Goal: Information Seeking & Learning: Compare options

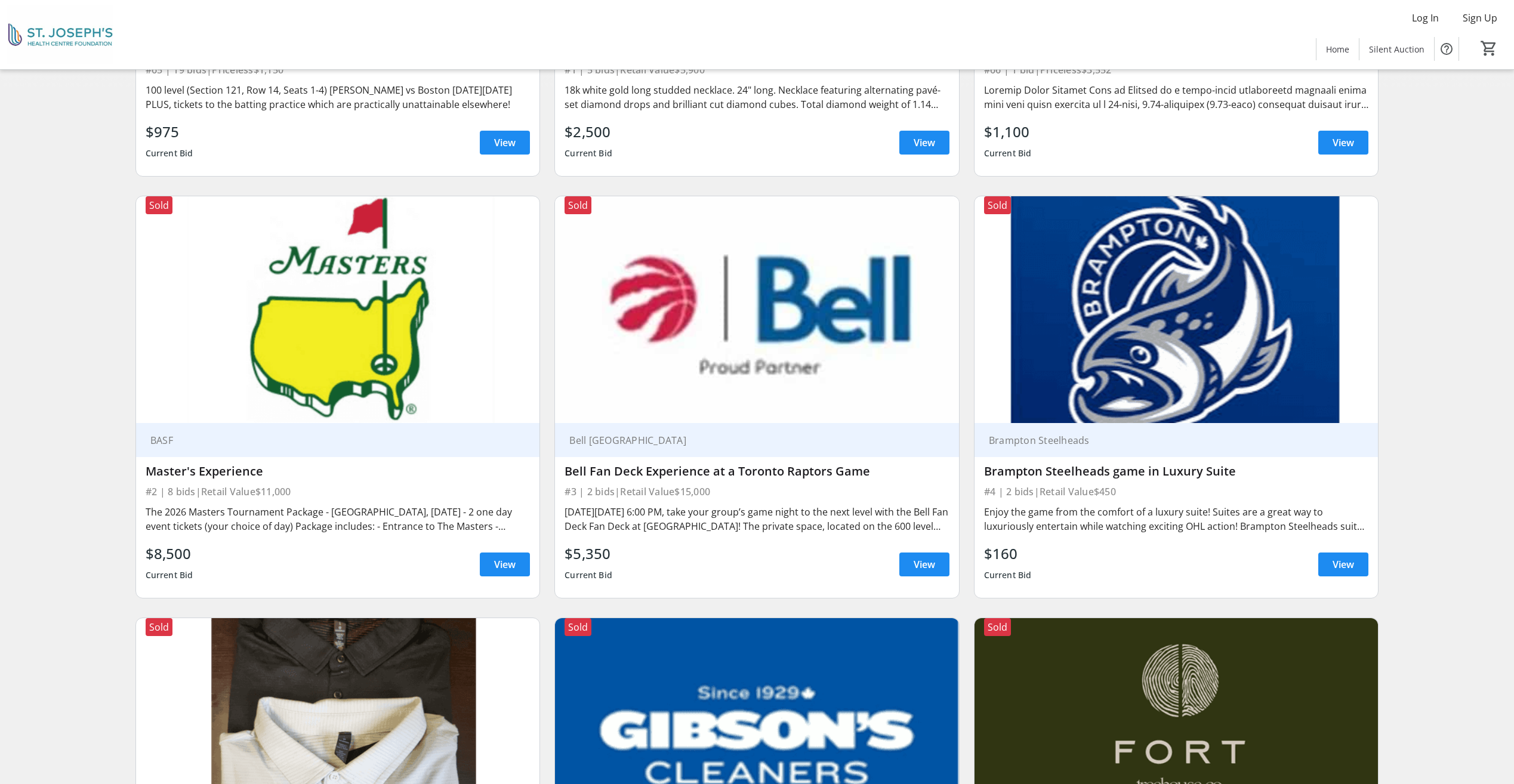
scroll to position [417, 0]
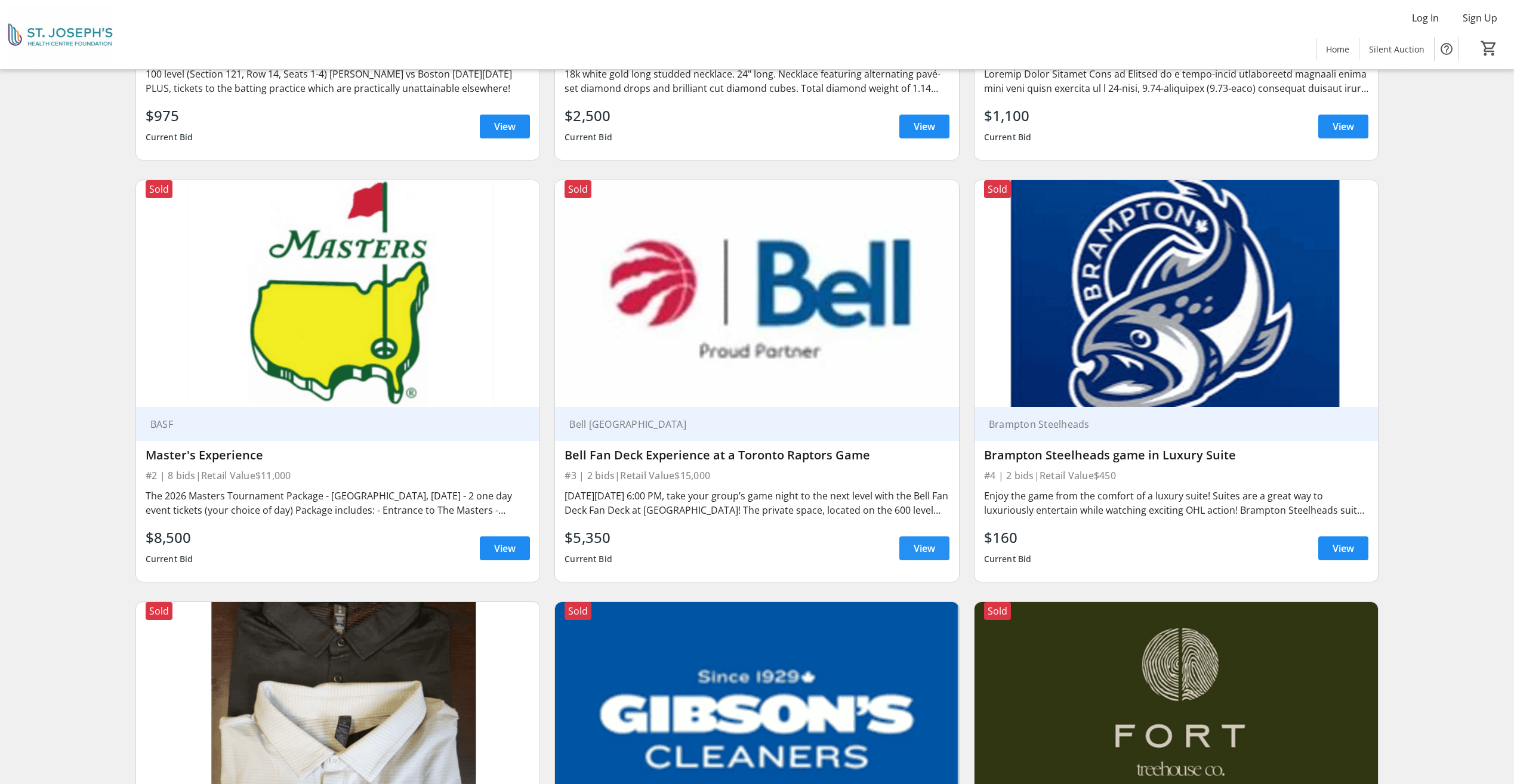
click at [918, 551] on span "View" at bounding box center [924, 548] width 21 height 15
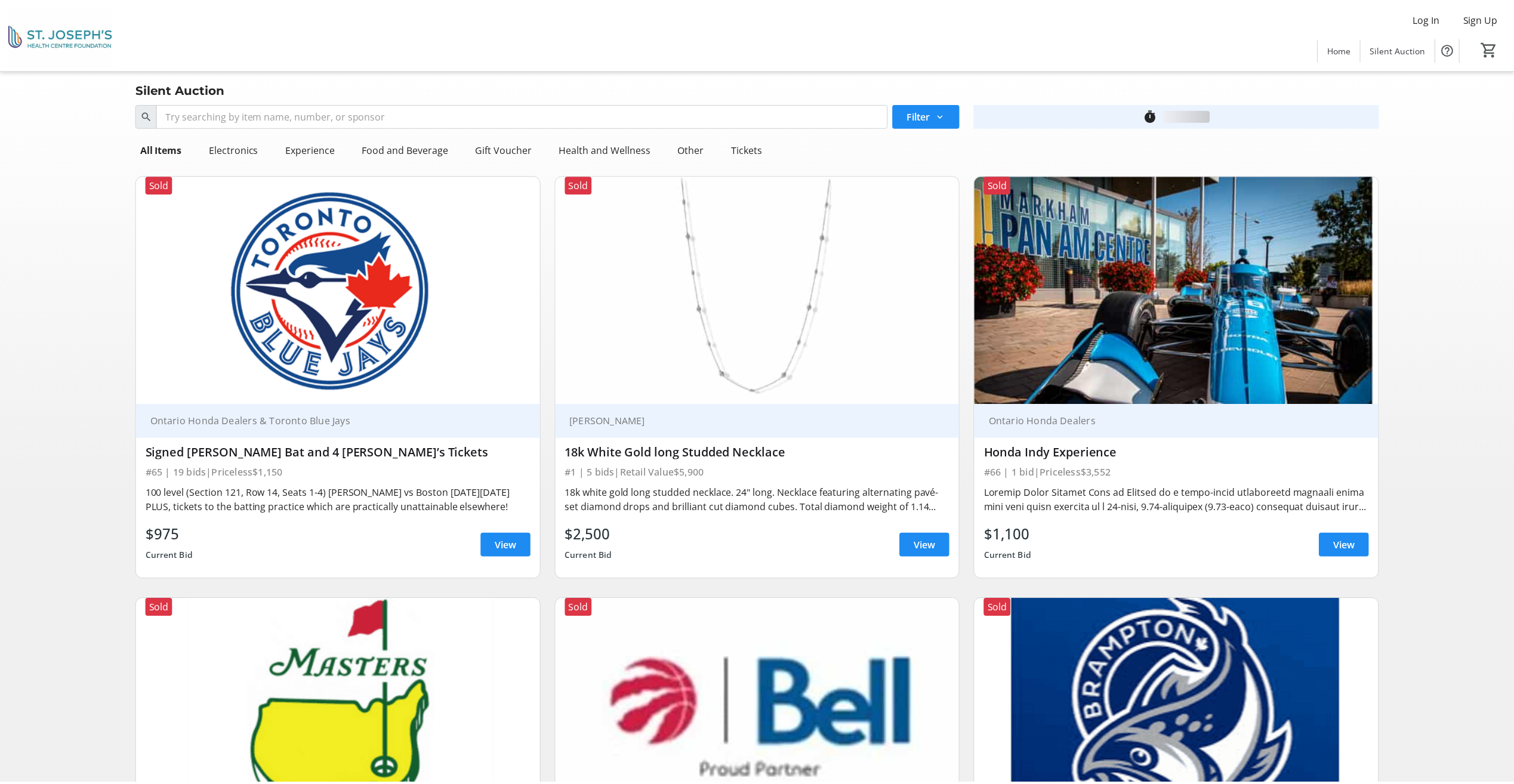
scroll to position [417, 0]
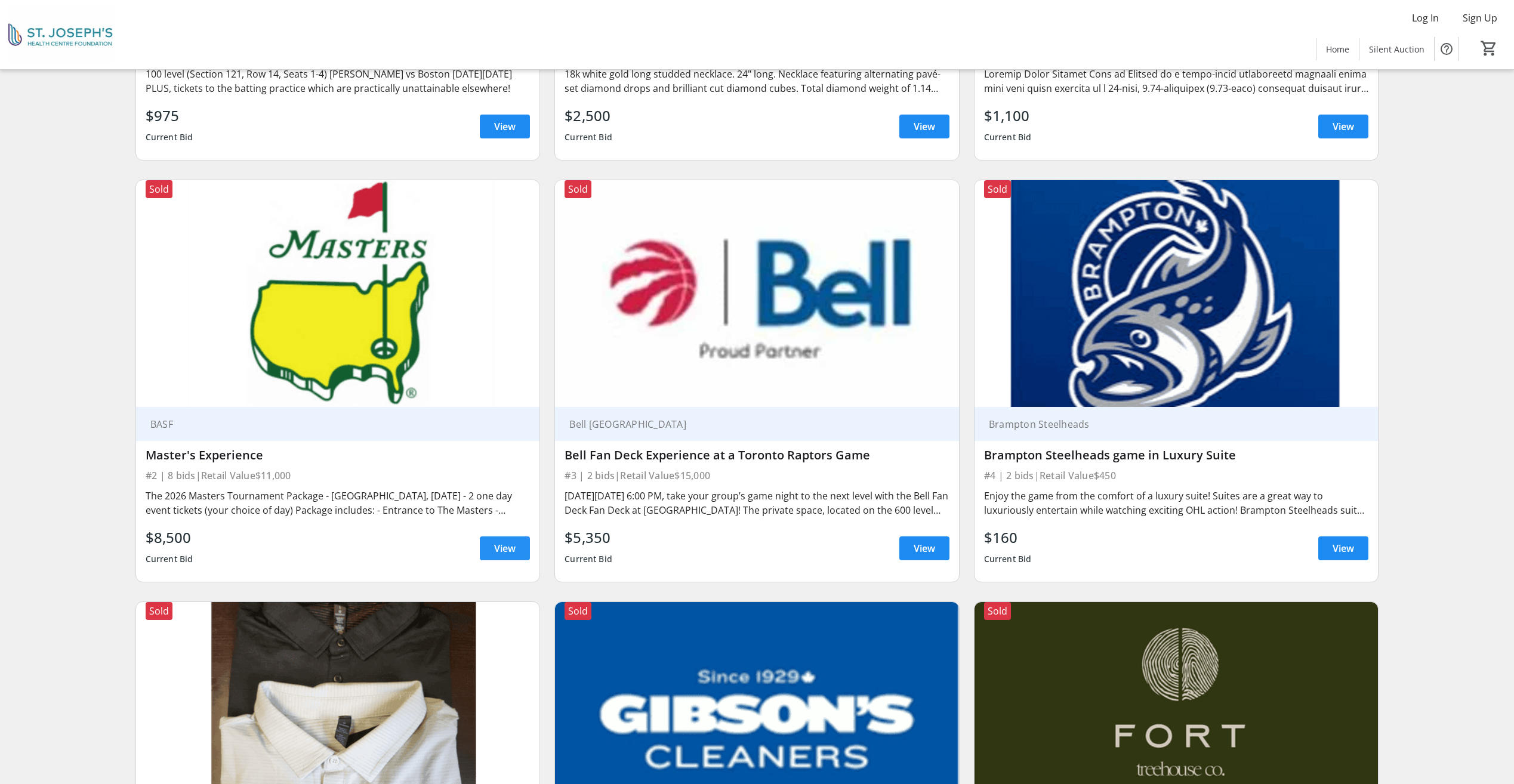
click at [499, 543] on span "View" at bounding box center [504, 548] width 21 height 15
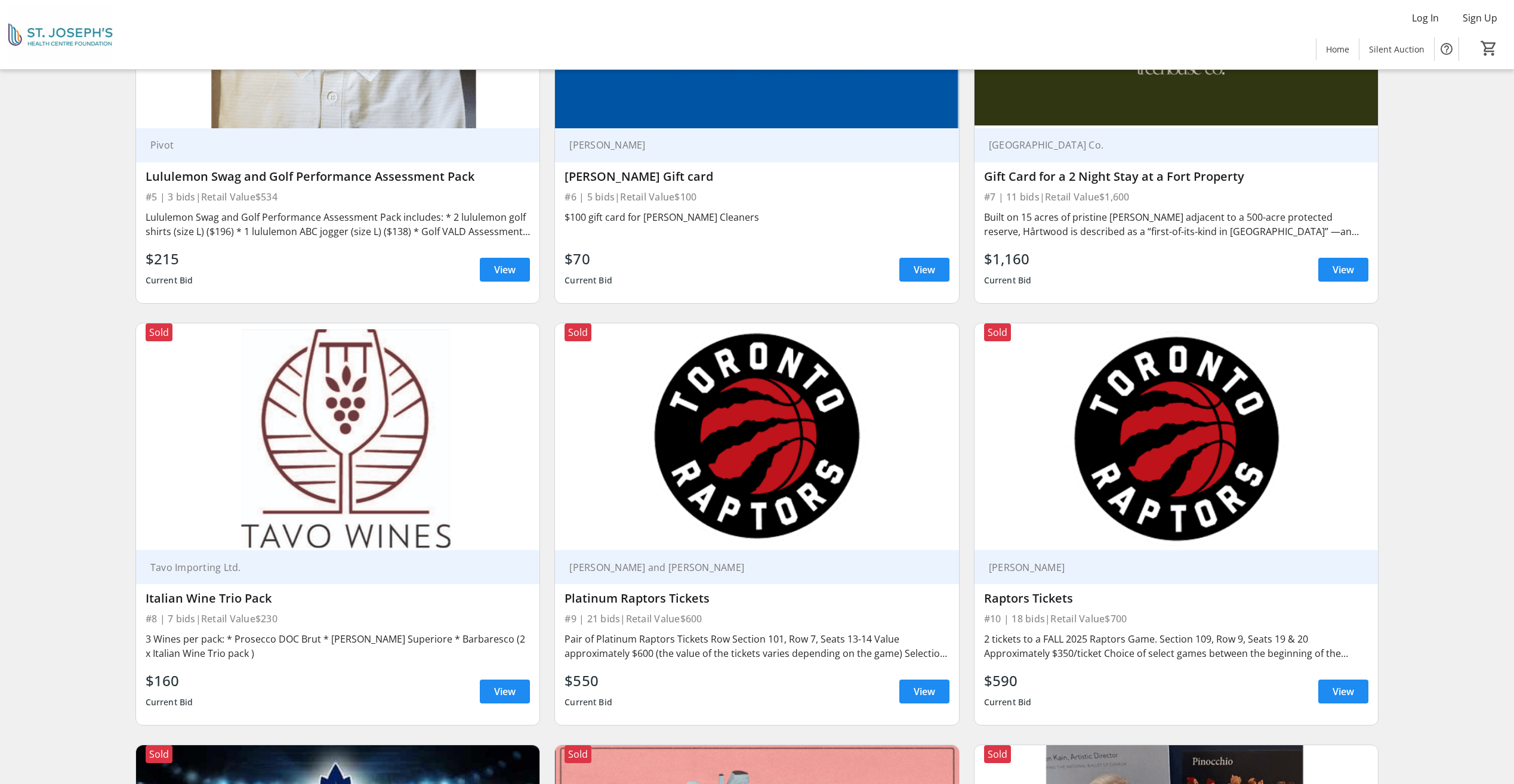
scroll to position [1193, 0]
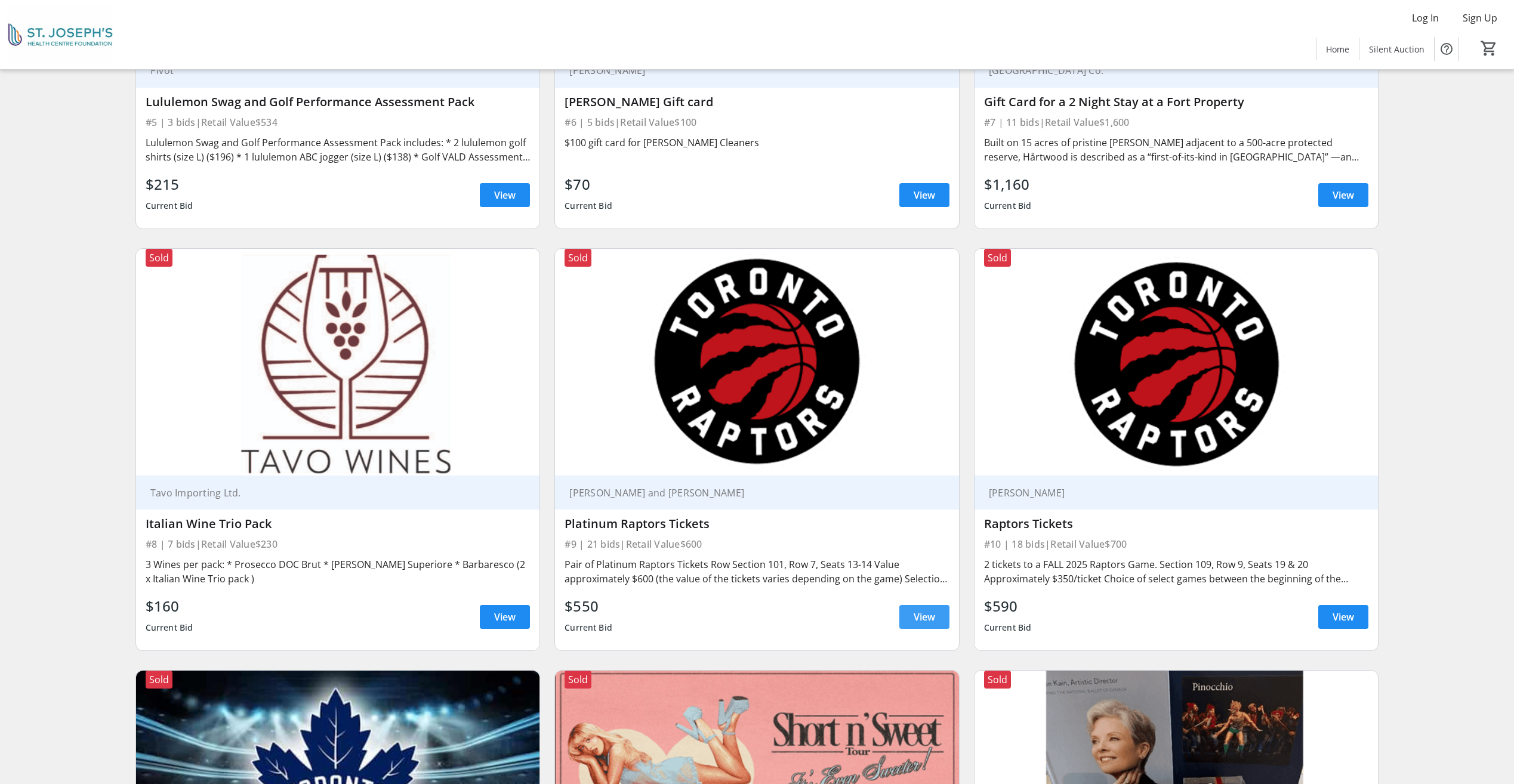
click at [920, 612] on span "View" at bounding box center [924, 616] width 21 height 15
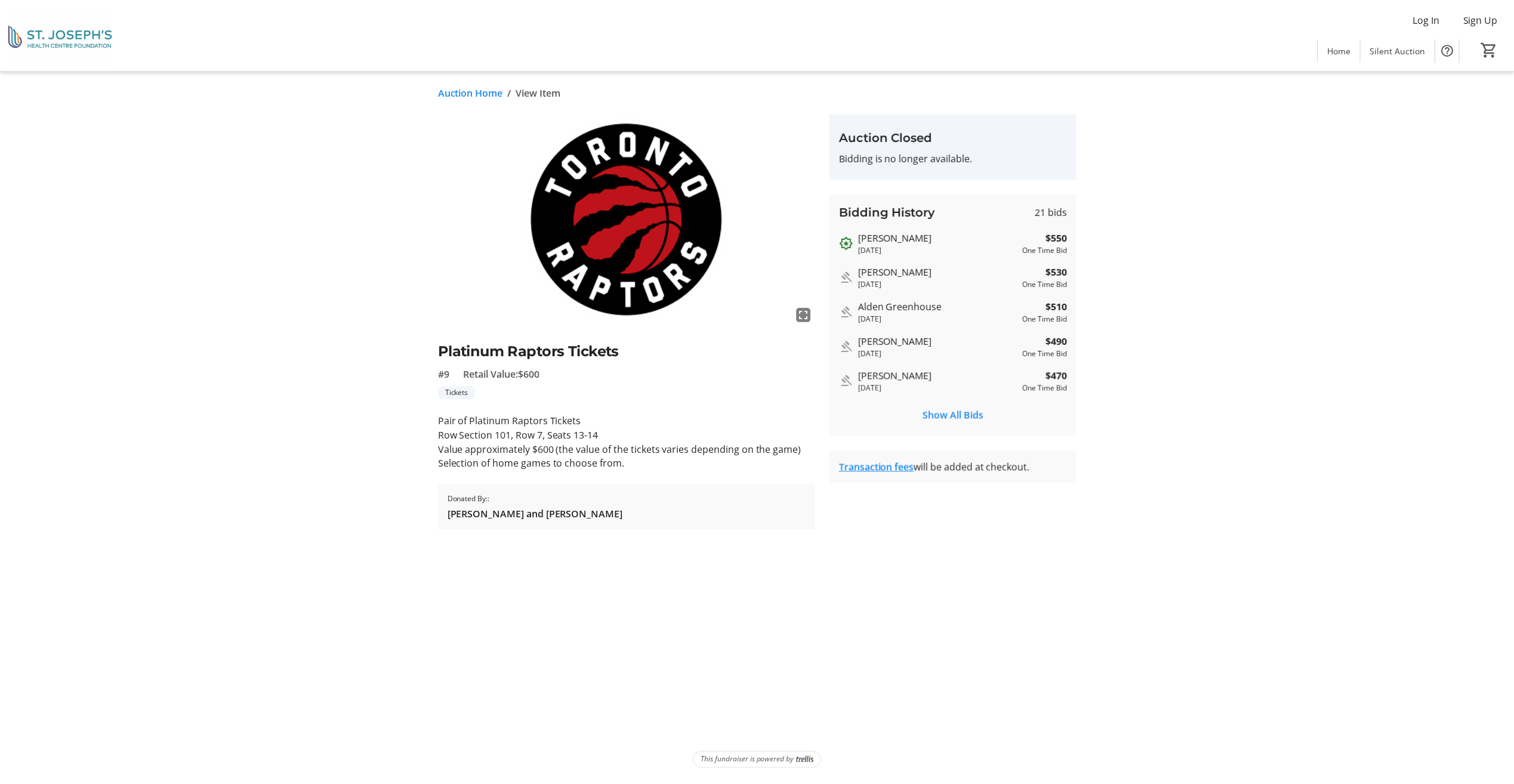
scroll to position [1193, 0]
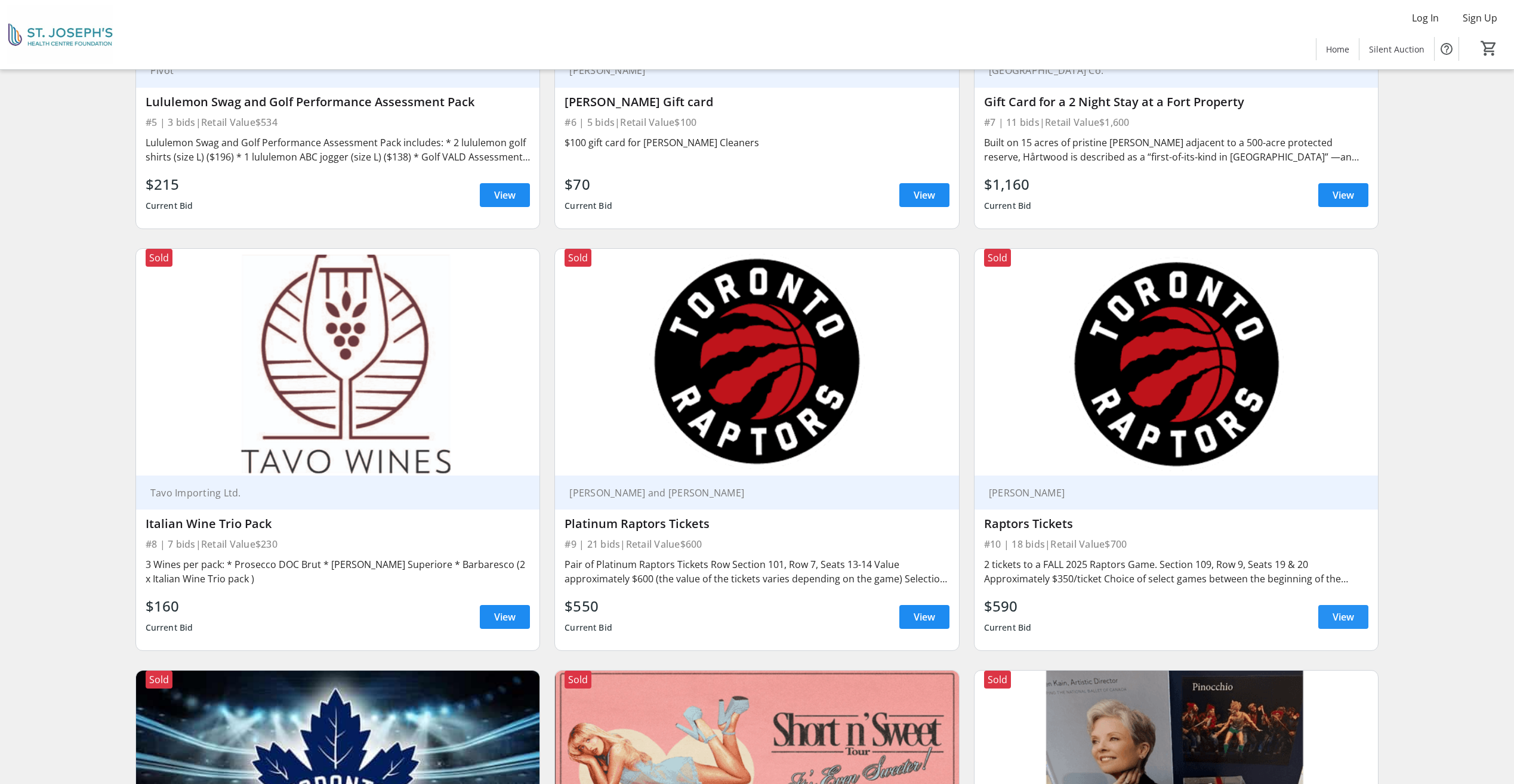
click at [1352, 609] on span at bounding box center [1343, 616] width 50 height 28
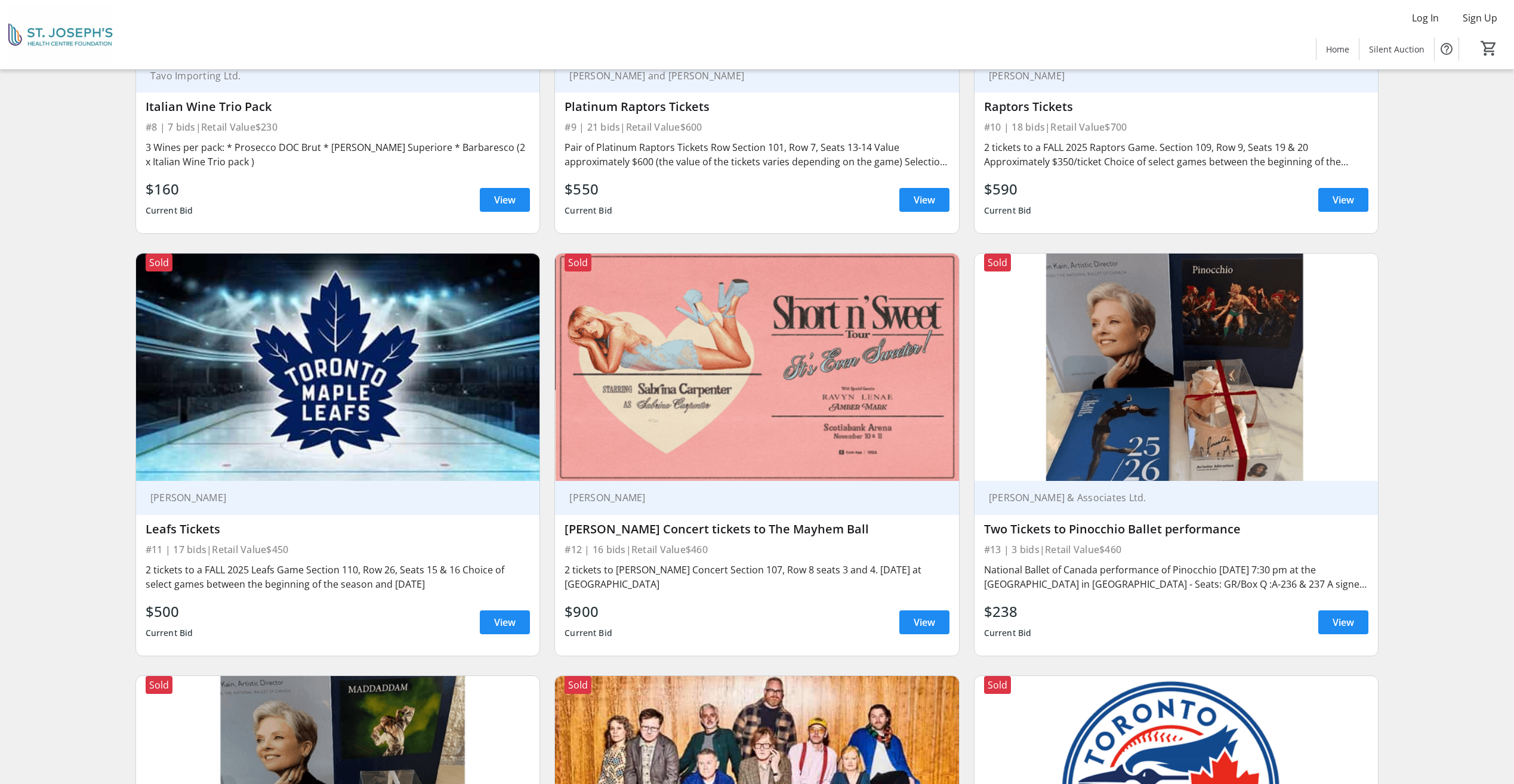
scroll to position [1610, 0]
click at [509, 625] on span "View" at bounding box center [504, 621] width 21 height 15
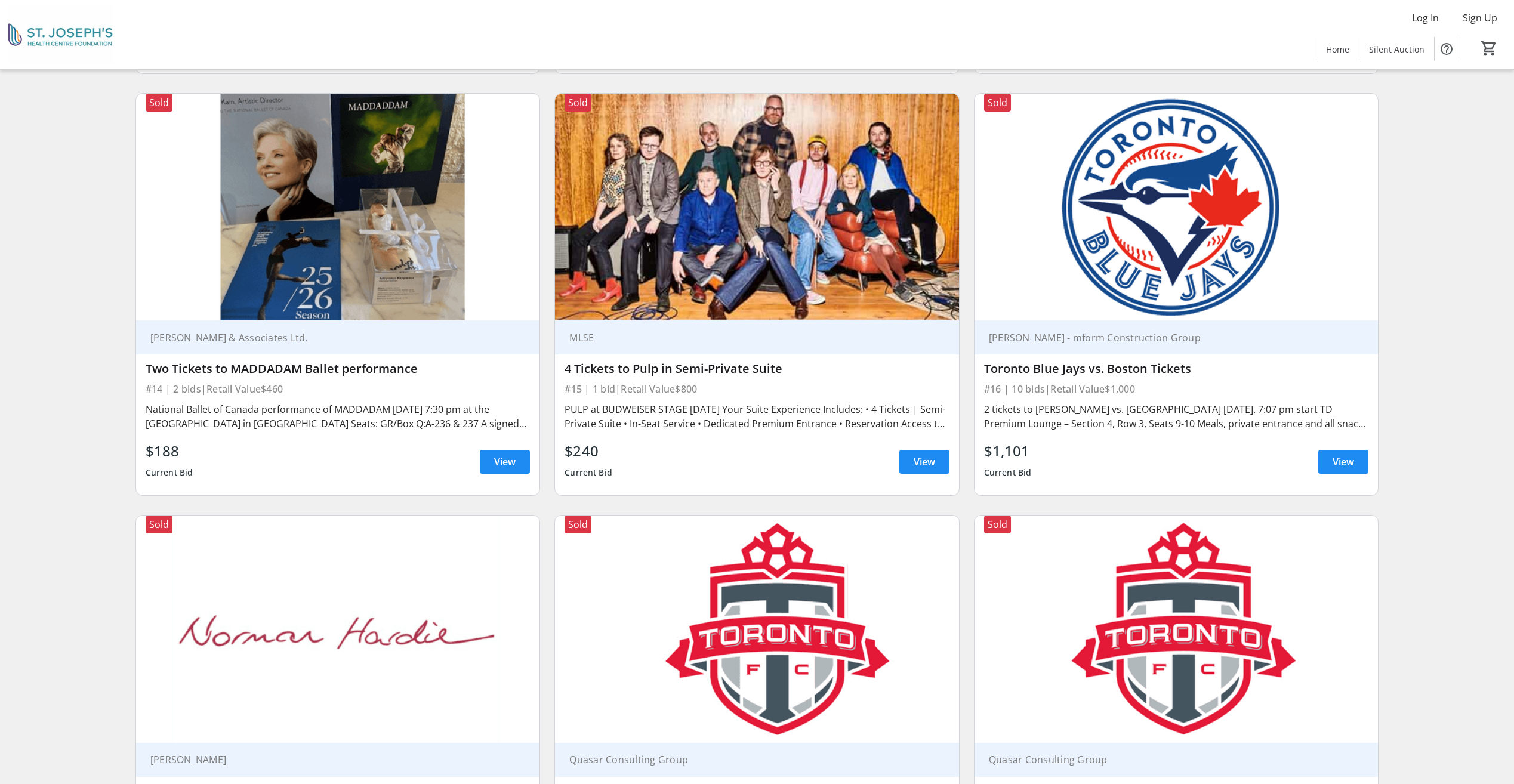
scroll to position [2266, 0]
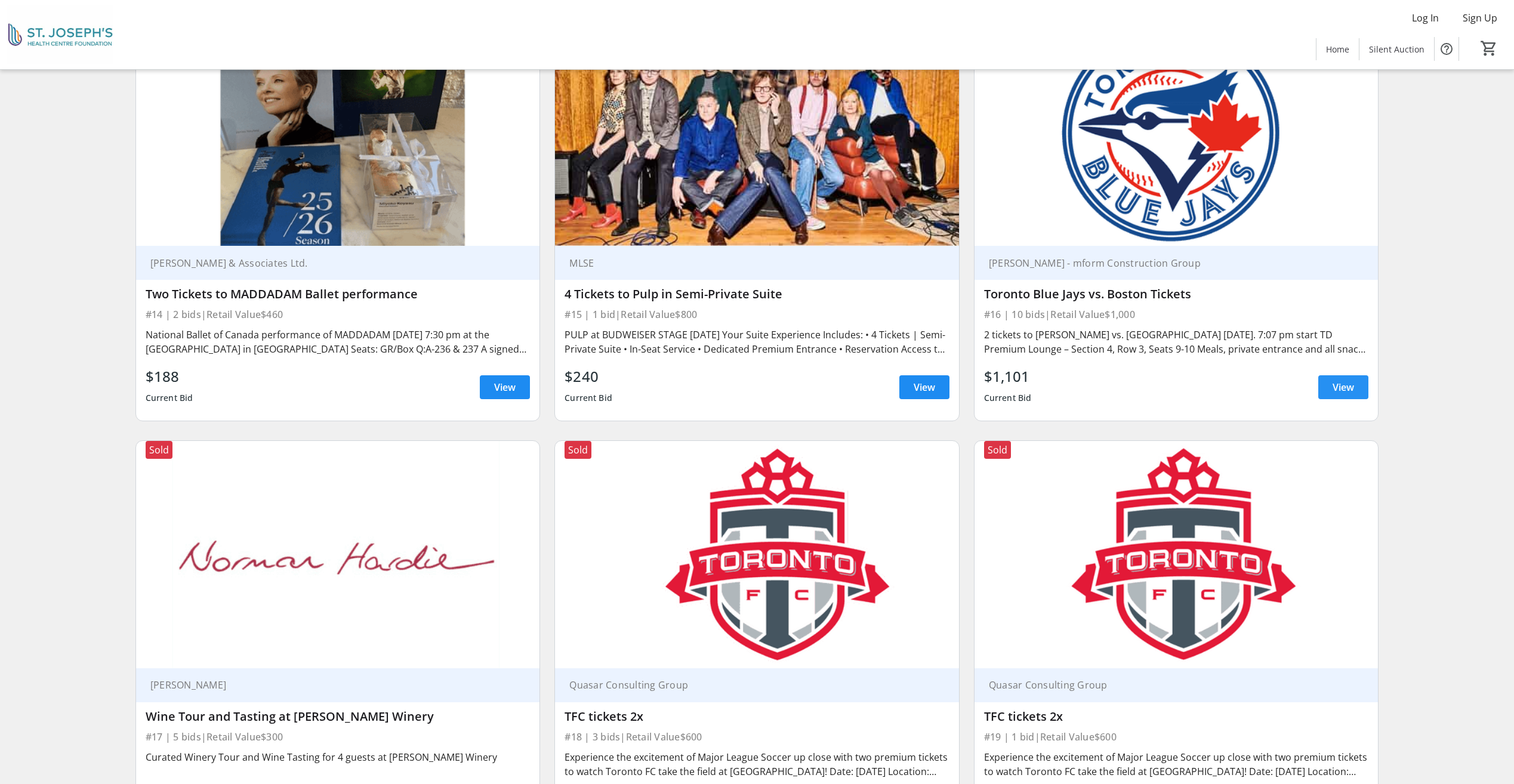
click at [1343, 384] on span "View" at bounding box center [1343, 387] width 21 height 15
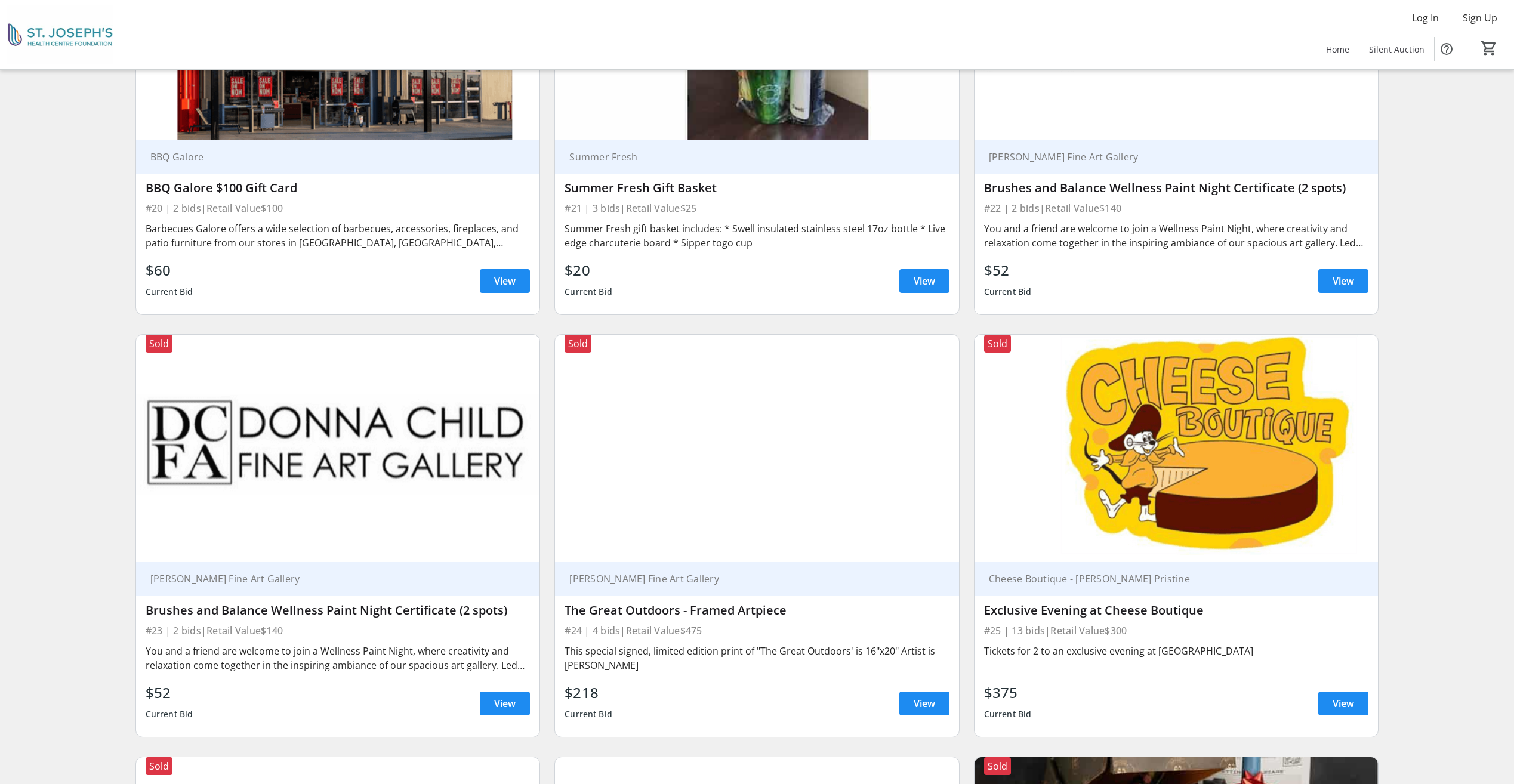
scroll to position [3280, 0]
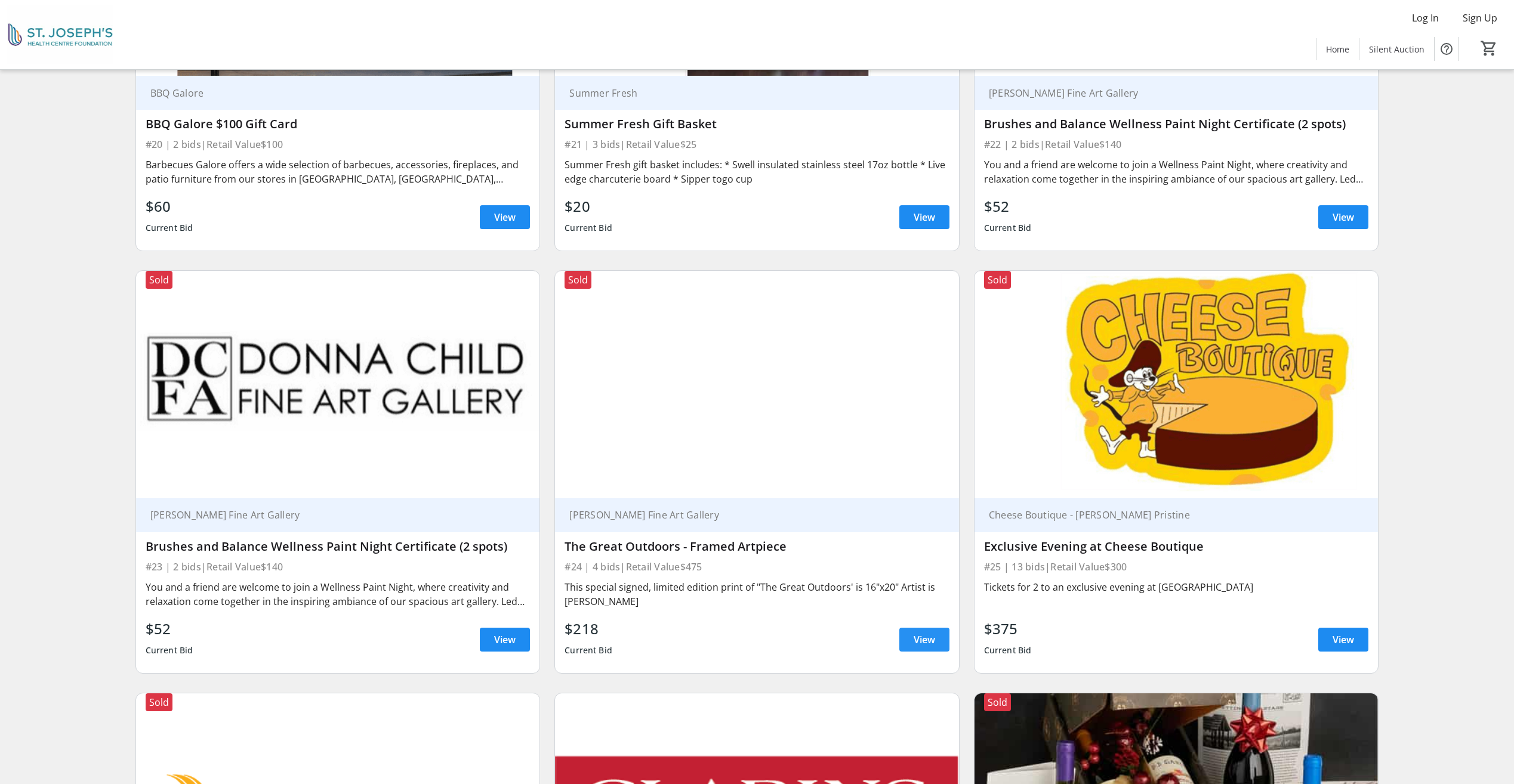
click at [930, 635] on span "View" at bounding box center [924, 639] width 21 height 15
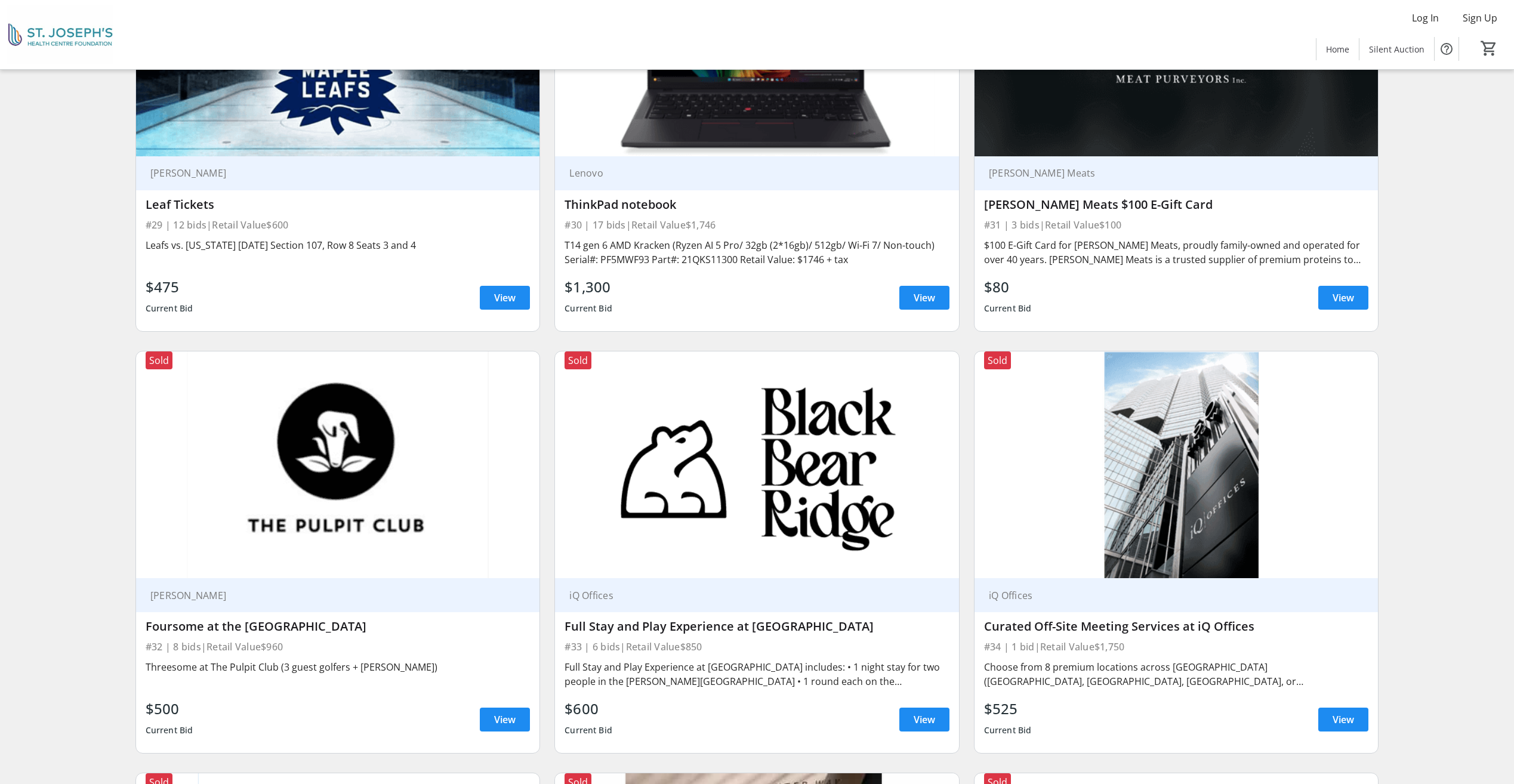
scroll to position [4473, 0]
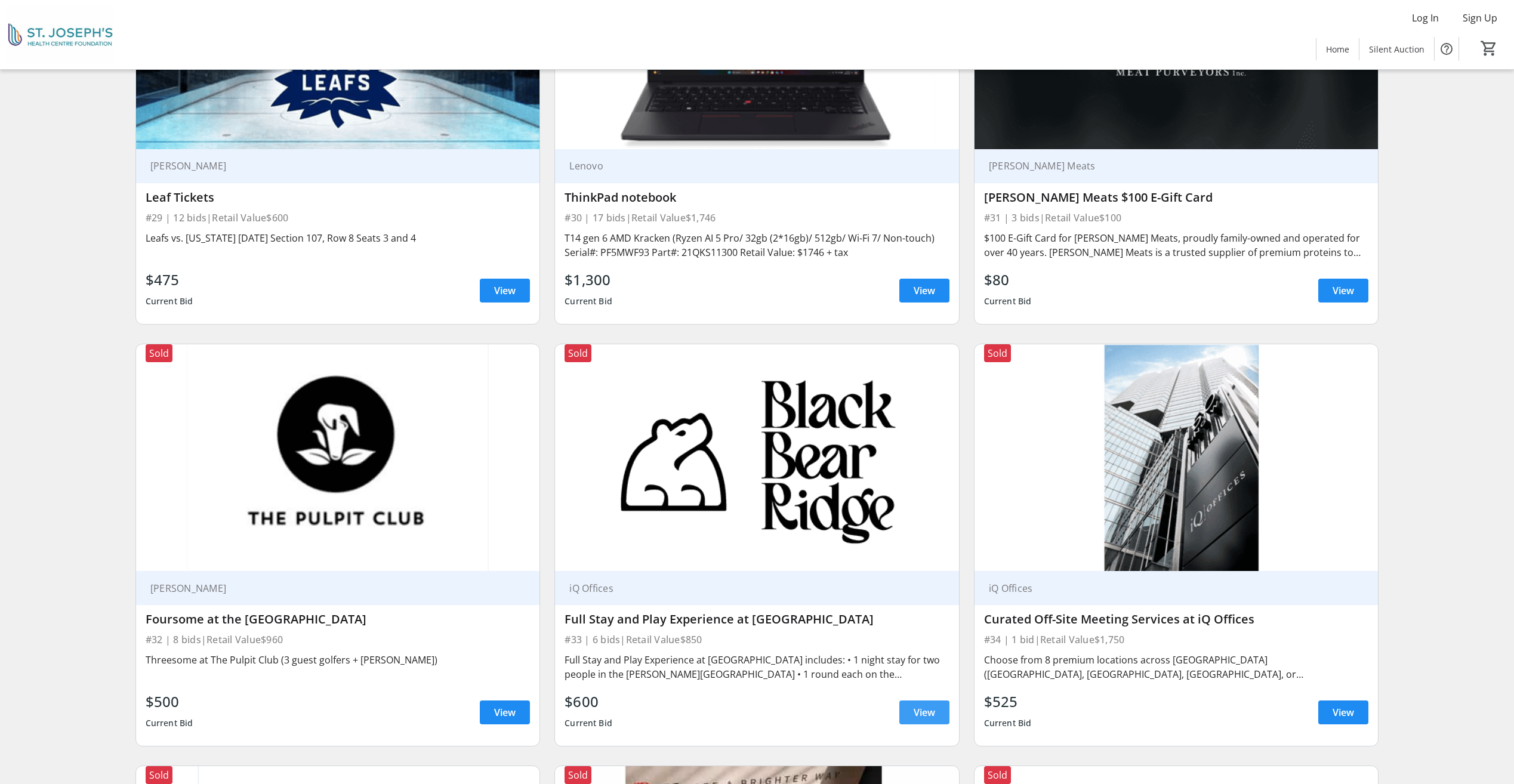
click at [928, 709] on span "View" at bounding box center [924, 712] width 21 height 15
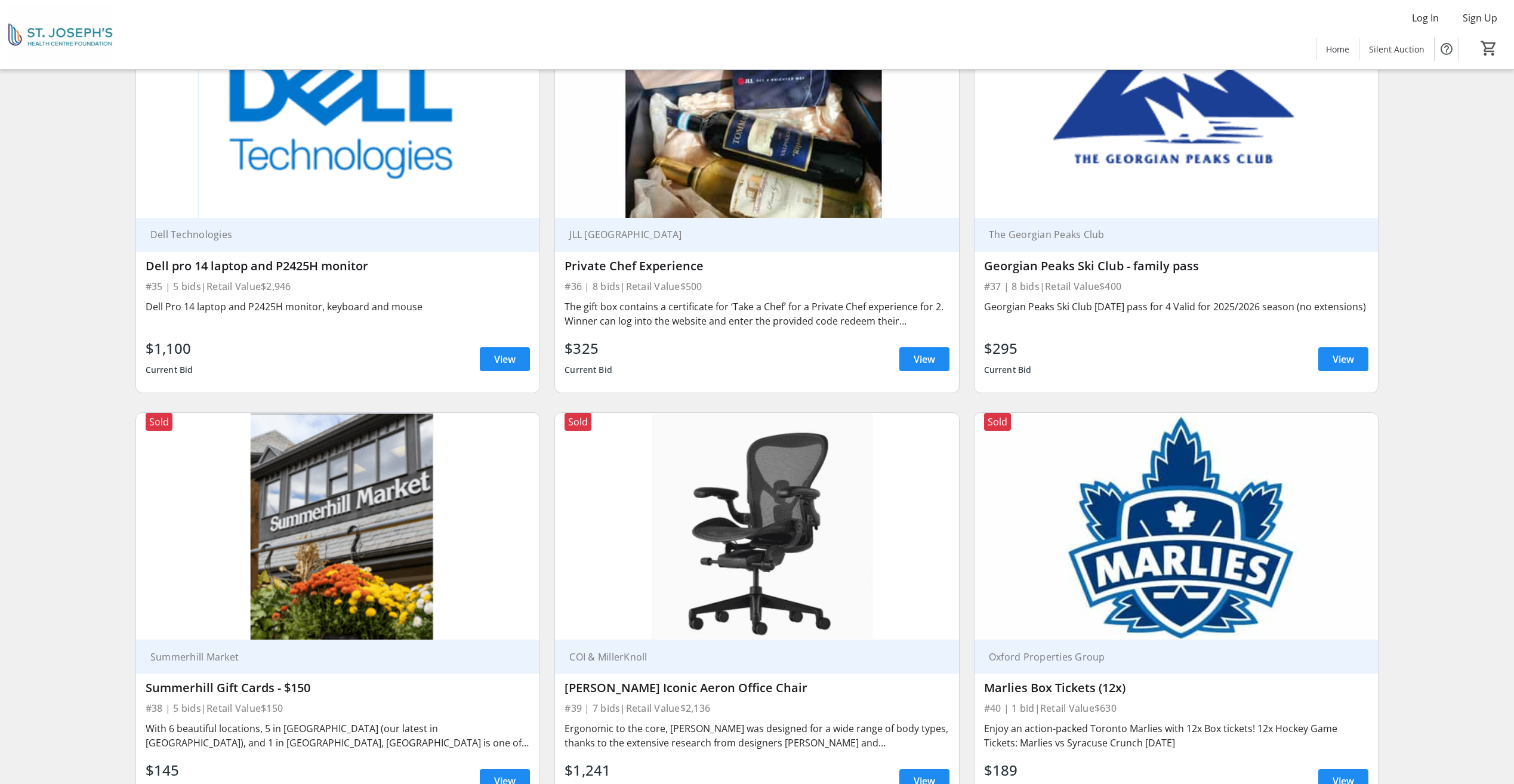
scroll to position [5308, 0]
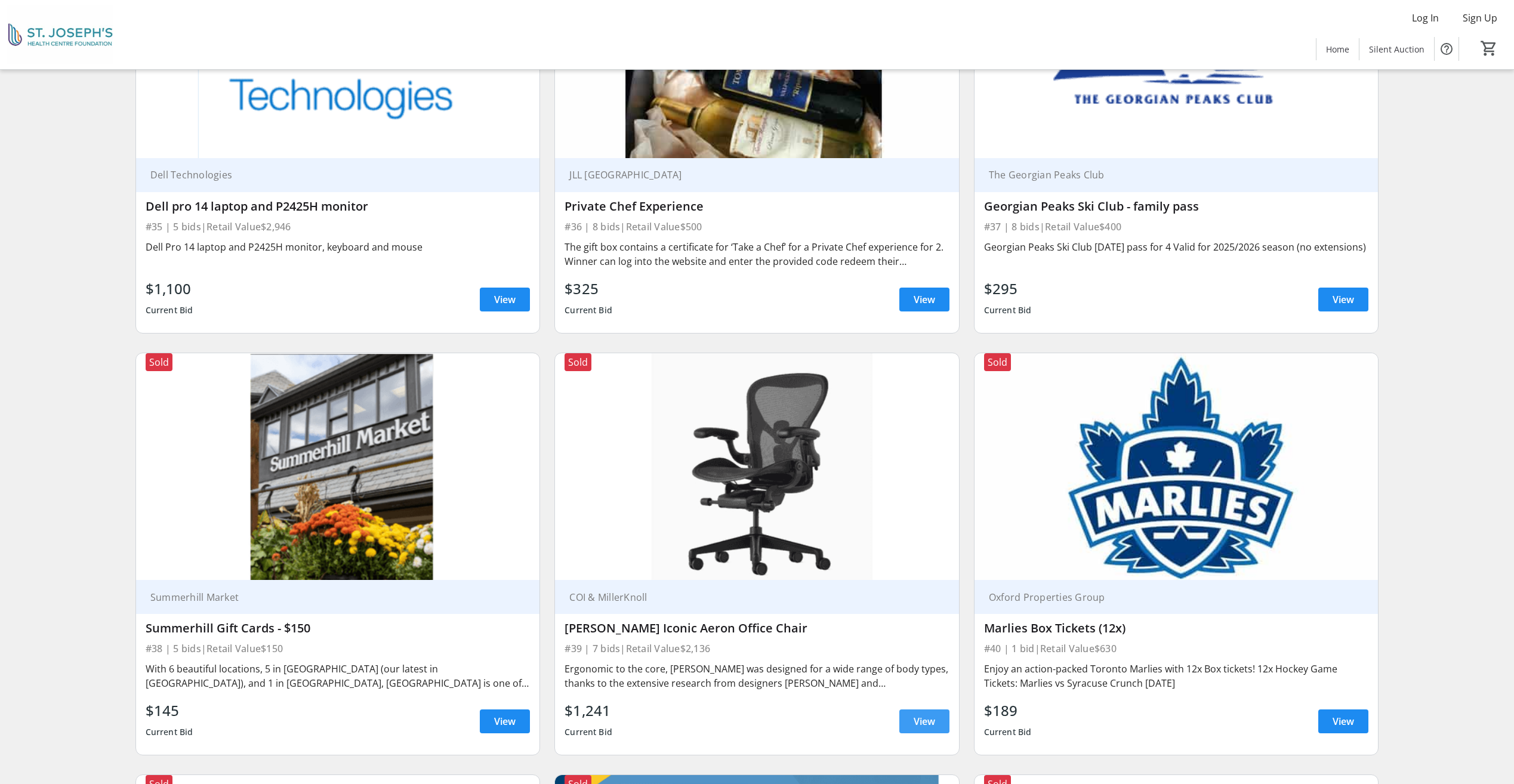
click at [925, 716] on span "View" at bounding box center [924, 721] width 21 height 15
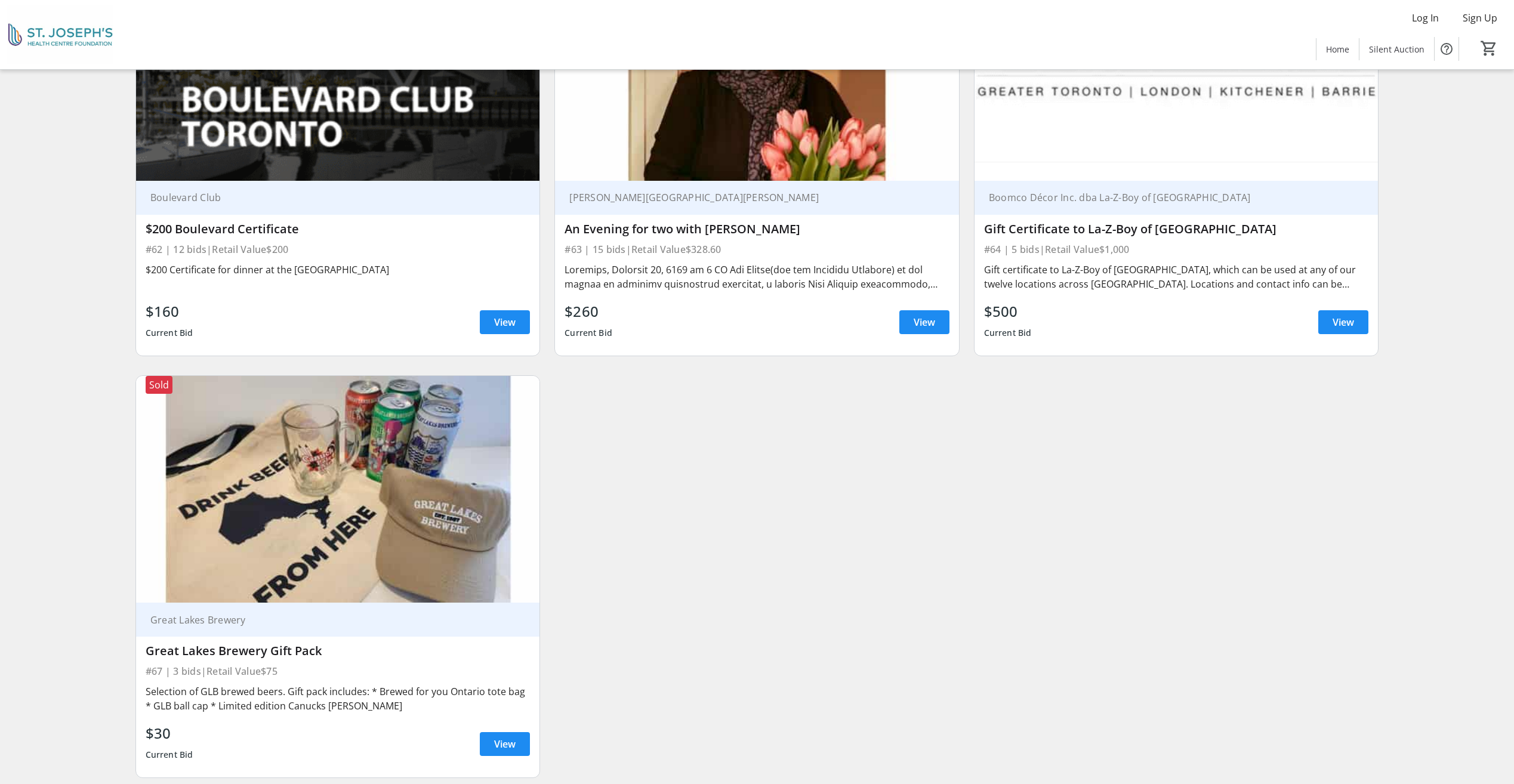
scroll to position [9113, 0]
